Goal: Information Seeking & Learning: Learn about a topic

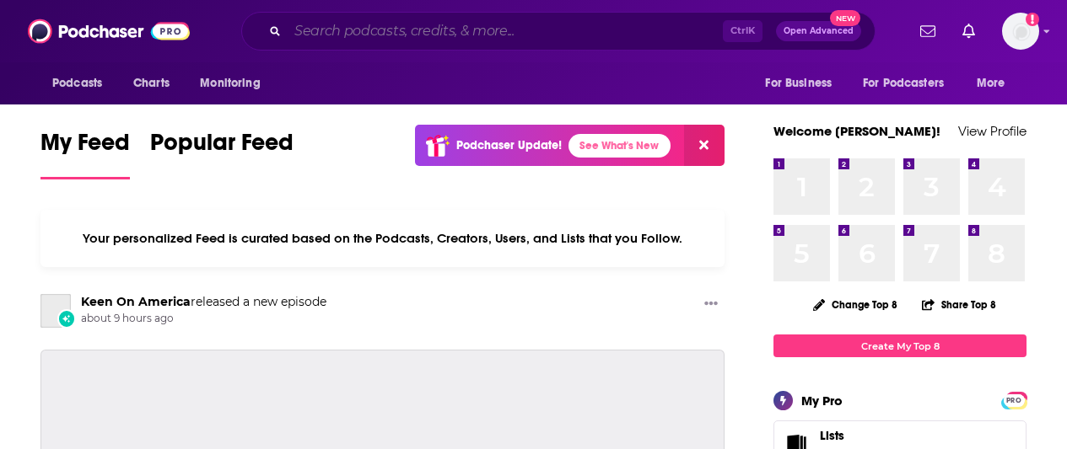
click at [363, 31] on input "Search podcasts, credits, & more..." at bounding box center [505, 31] width 435 height 27
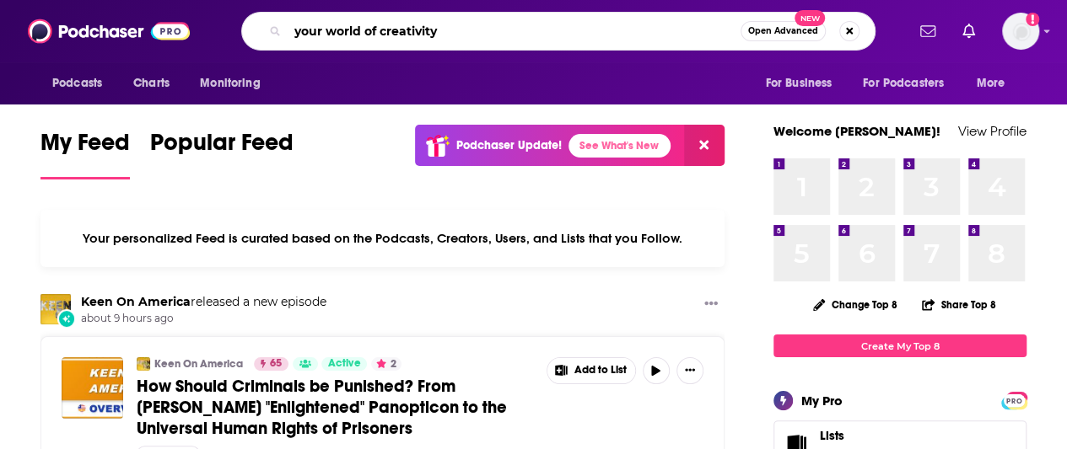
type input "your world of creativity"
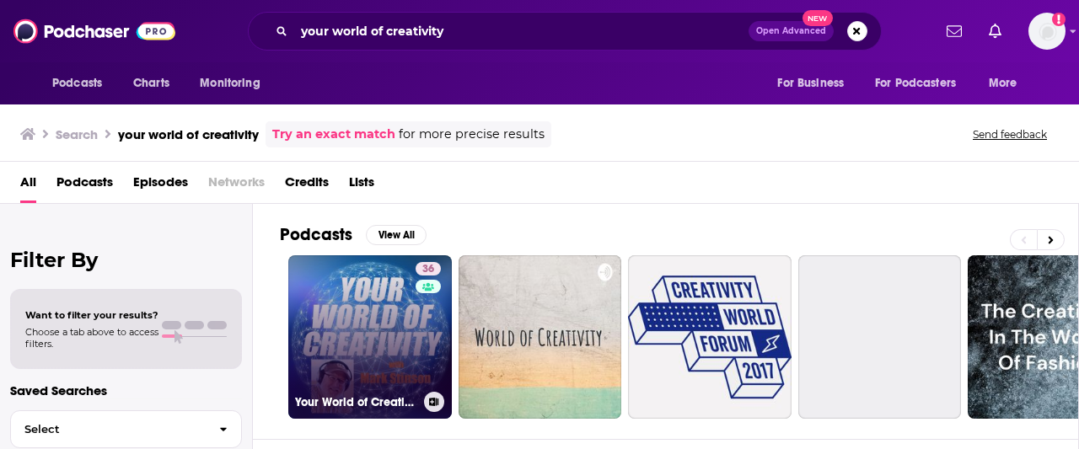
click at [329, 344] on link "36 Your World of Creativity" at bounding box center [370, 338] width 164 height 164
